Goal: Information Seeking & Learning: Learn about a topic

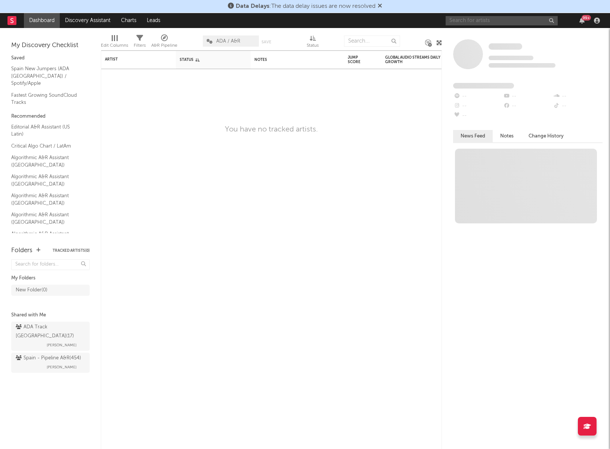
click at [497, 21] on input "text" at bounding box center [502, 20] width 112 height 9
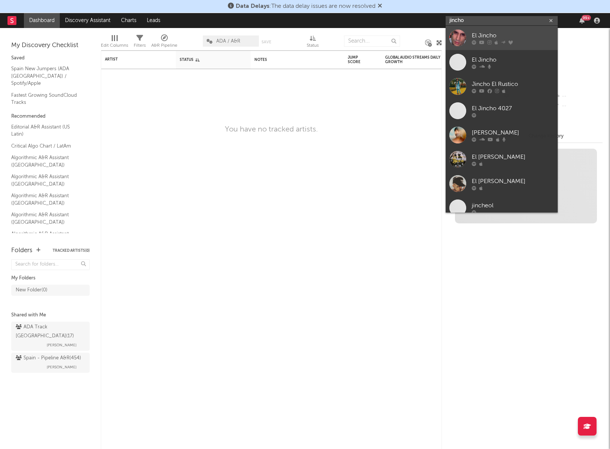
type input "jincho"
click at [487, 35] on div "El Jincho" at bounding box center [513, 35] width 82 height 9
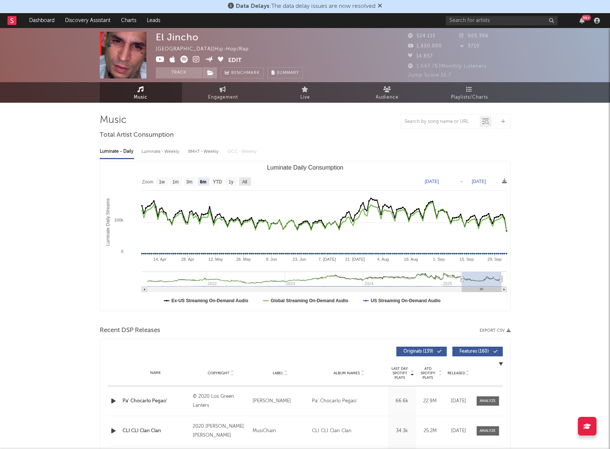
click at [243, 182] on text "All" at bounding box center [244, 181] width 5 height 5
select select "All"
type input "2021-03-31"
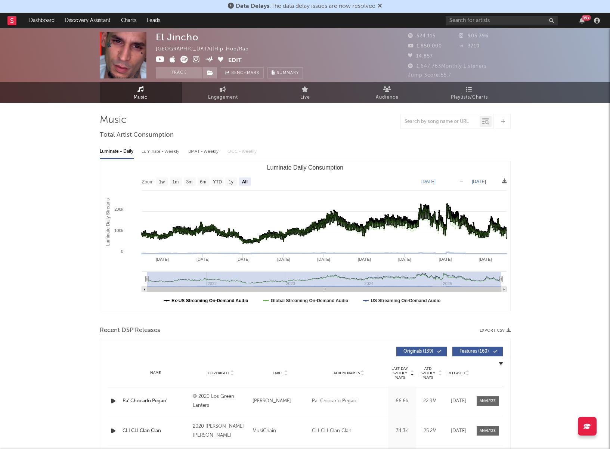
click at [204, 301] on text "Ex-US Streaming On-Demand Audio" at bounding box center [210, 300] width 77 height 5
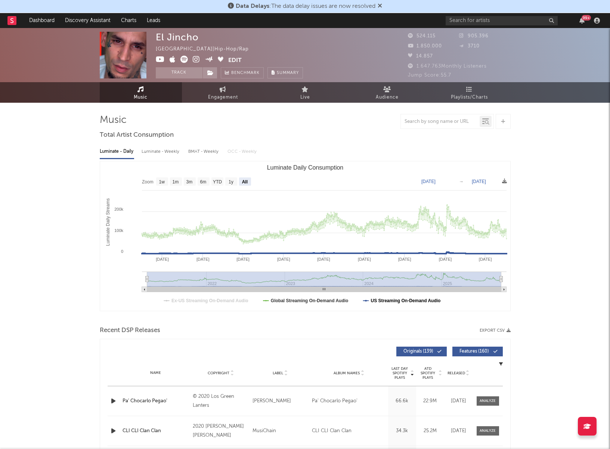
click at [384, 301] on text "US Streaming On-Demand Audio" at bounding box center [406, 300] width 70 height 5
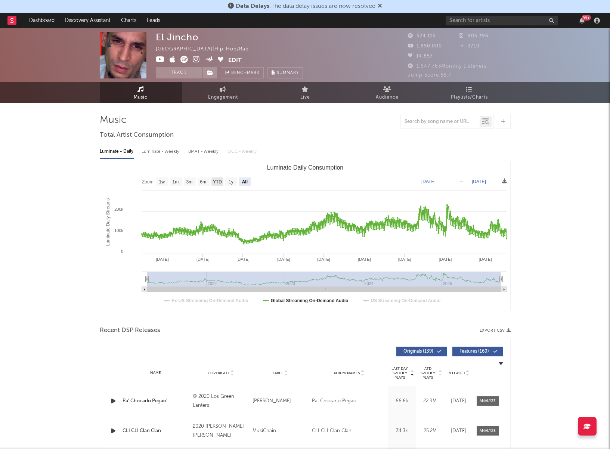
click at [217, 183] on text "YTD" at bounding box center [217, 181] width 9 height 5
select select "YTD"
type input "2025-01-01"
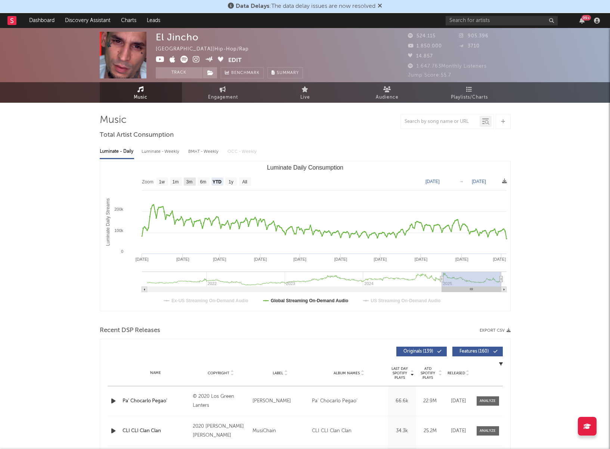
click at [189, 181] on text "3m" at bounding box center [189, 181] width 6 height 5
select select "3m"
type input "2025-07-05"
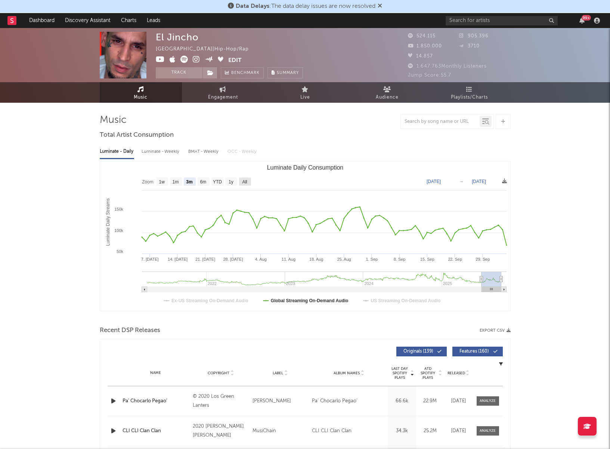
click at [247, 182] on text "All" at bounding box center [244, 181] width 5 height 5
select select "All"
type input "2021-03-31"
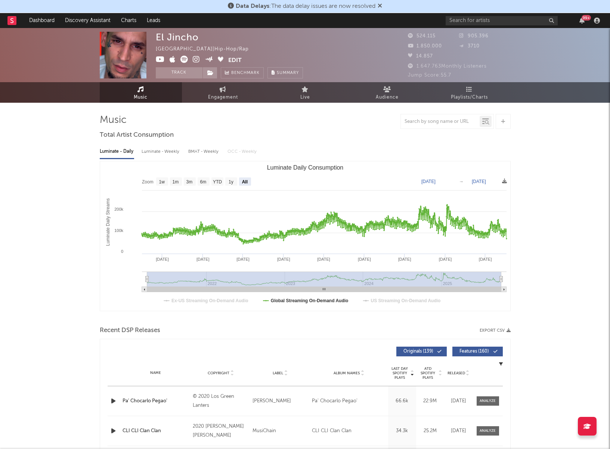
click at [382, 4] on icon at bounding box center [380, 6] width 4 height 6
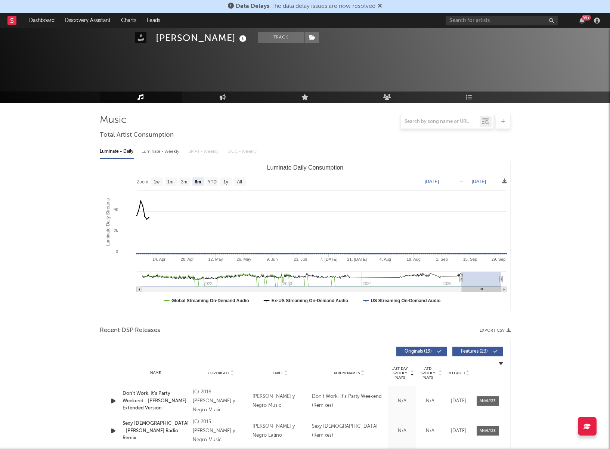
select select "6m"
